Goal: Information Seeking & Learning: Find specific fact

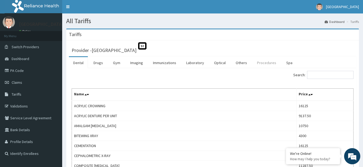
click at [262, 63] on link "Procedures" at bounding box center [266, 62] width 28 height 11
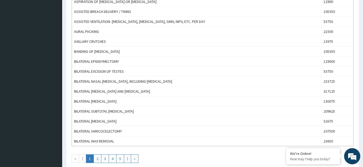
scroll to position [464, 0]
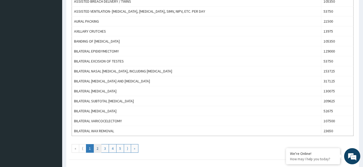
click at [98, 150] on link "2" at bounding box center [97, 148] width 8 height 9
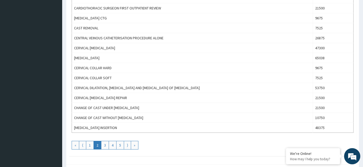
scroll to position [475, 0]
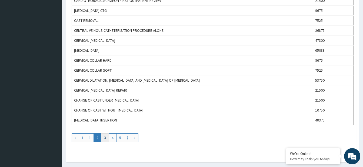
click at [105, 137] on link "3" at bounding box center [105, 138] width 8 height 9
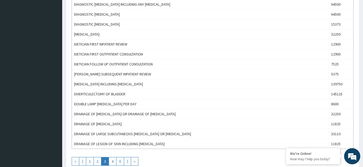
scroll to position [494, 0]
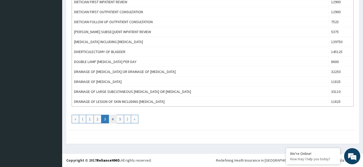
click at [114, 119] on link "4" at bounding box center [113, 119] width 8 height 9
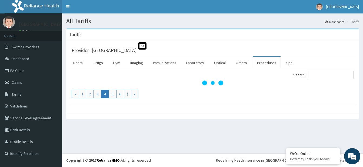
scroll to position [0, 0]
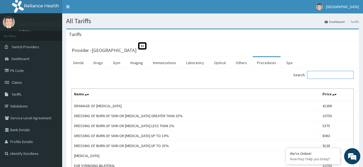
click at [315, 73] on input "Search:" at bounding box center [330, 75] width 46 height 8
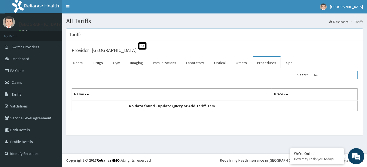
type input "h"
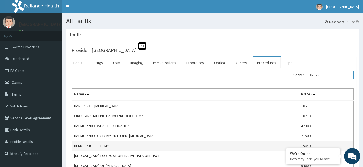
type input "Hemor"
click at [209, 142] on td "HEMORRHOIDECTOMY" at bounding box center [185, 146] width 227 height 10
click at [277, 147] on td "HEMORRHOIDECTOMY" at bounding box center [185, 146] width 227 height 10
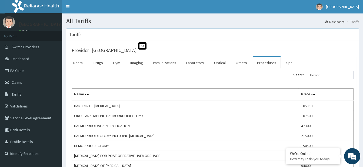
click at [335, 93] on th "Price" at bounding box center [325, 95] width 55 height 12
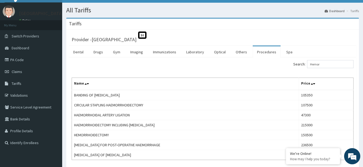
scroll to position [32, 0]
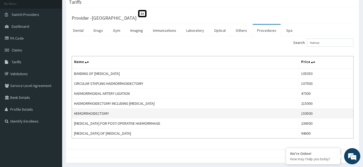
click at [278, 115] on td "HEMORRHOIDECTOMY" at bounding box center [185, 114] width 227 height 10
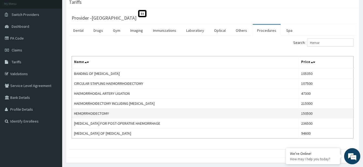
click at [278, 115] on td "HEMORRHOIDECTOMY" at bounding box center [185, 114] width 227 height 10
